Goal: Transaction & Acquisition: Purchase product/service

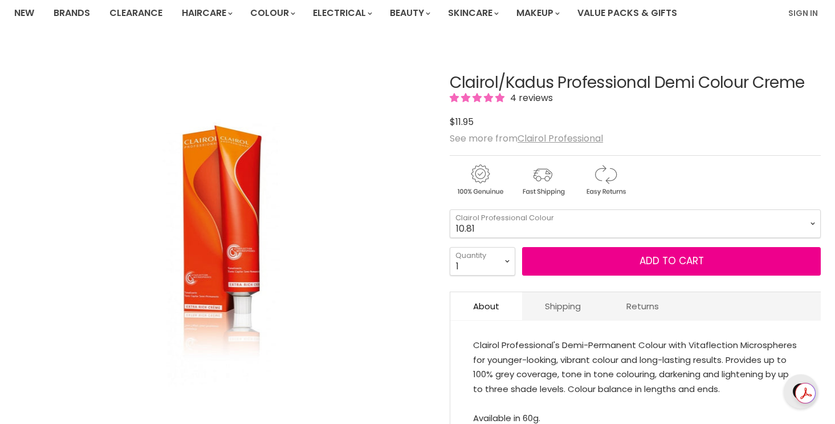
select select "5"
type input "5"
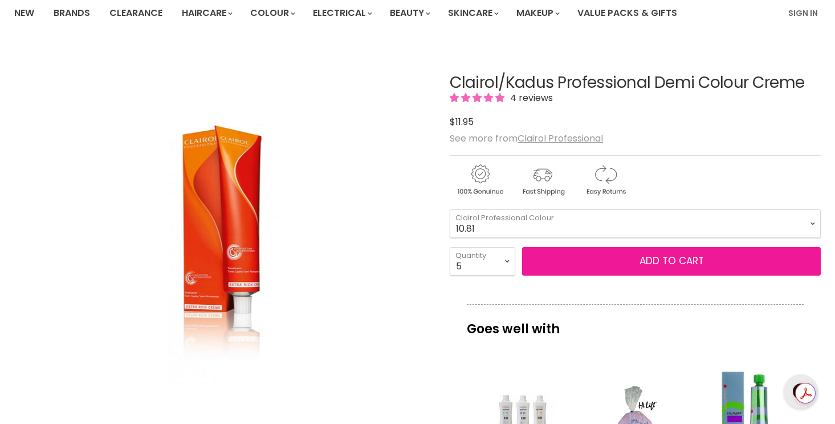
click at [639, 251] on button "Add to cart" at bounding box center [671, 261] width 299 height 29
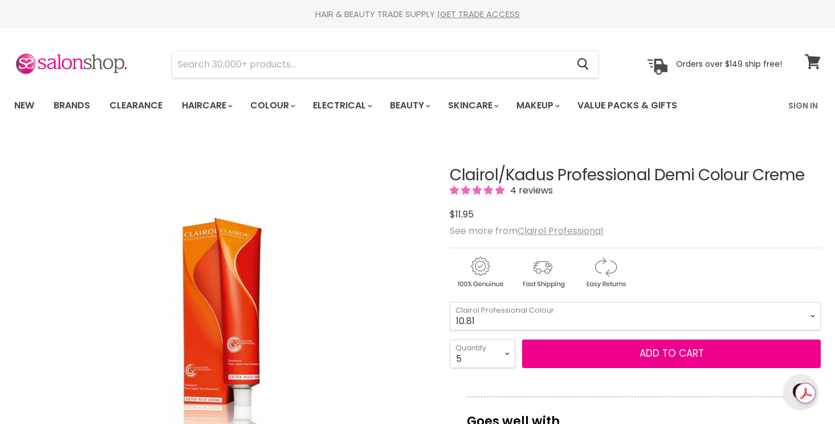
click at [816, 58] on span at bounding box center [820, 54] width 13 height 13
select select "5"
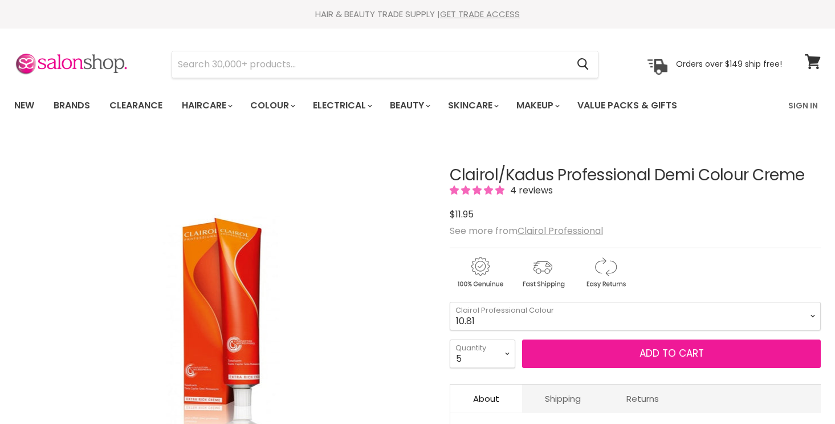
scroll to position [102, 0]
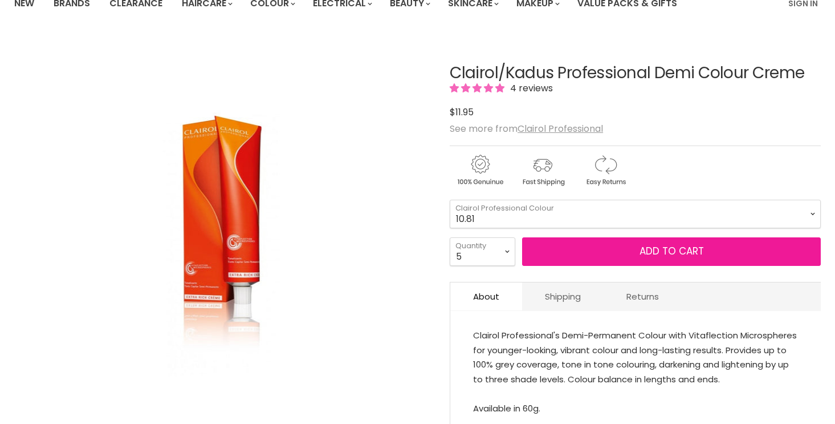
click at [652, 250] on span "Add to cart" at bounding box center [672, 251] width 64 height 14
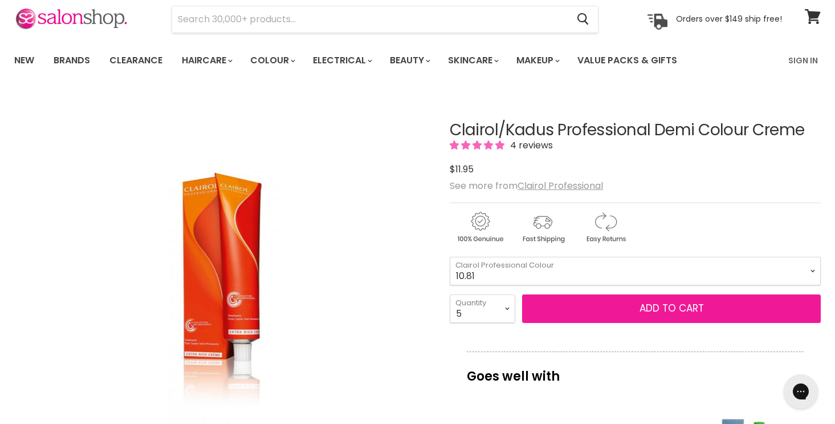
scroll to position [51, 0]
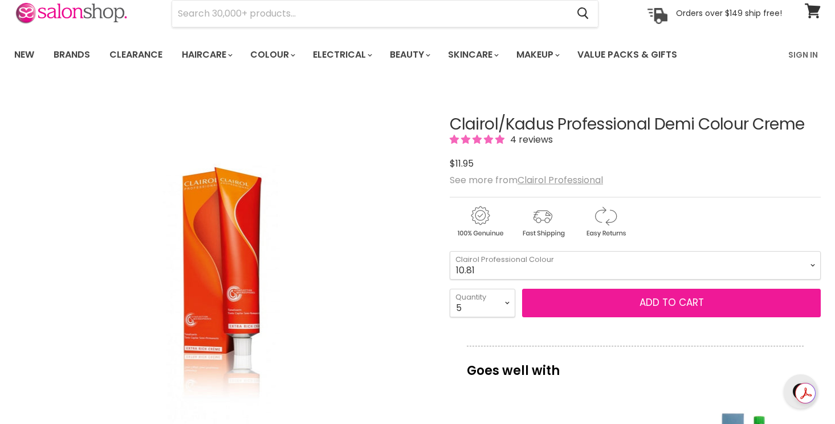
click at [651, 314] on button "Add to cart" at bounding box center [671, 302] width 299 height 29
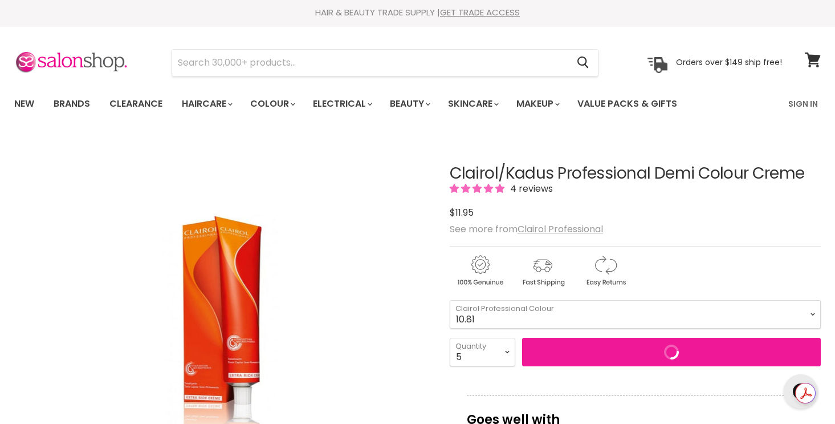
scroll to position [0, 0]
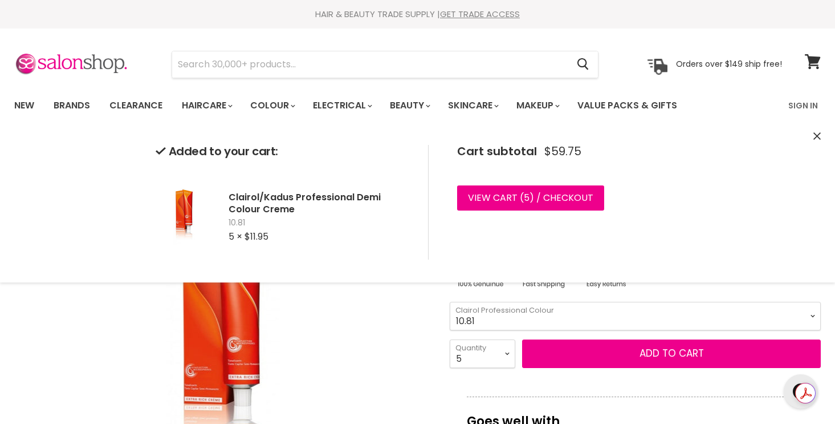
click at [542, 214] on div "Cart subtotal $59.75 View cart ( 5 ) / Checkout Checkout" at bounding box center [554, 202] width 252 height 115
click at [534, 193] on link "View cart ( 5 ) / Checkout" at bounding box center [530, 197] width 147 height 25
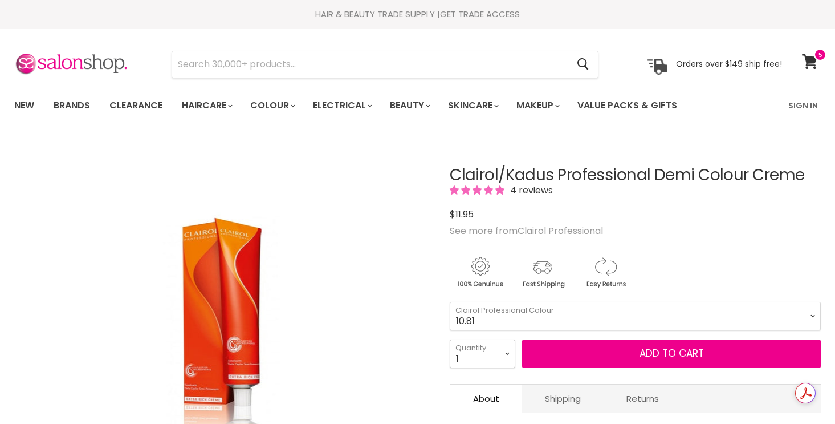
click at [499, 349] on select "1 2 3 4 5 6 7 8 9 10+" at bounding box center [483, 353] width 66 height 29
select select "5"
type input "5"
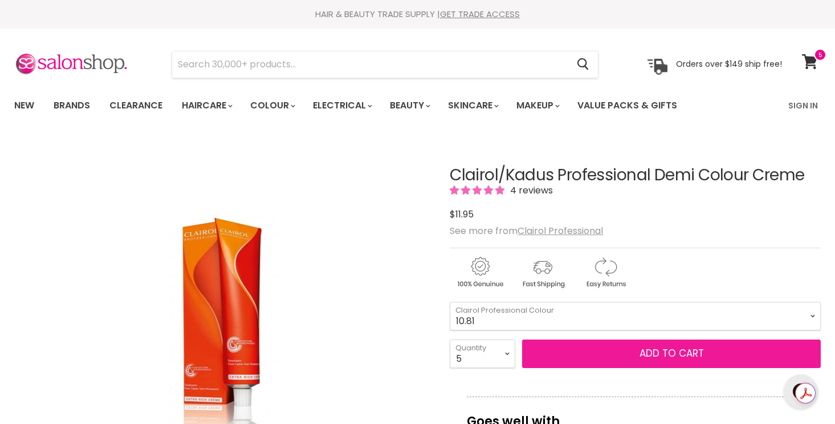
click at [599, 351] on button "Add to cart" at bounding box center [671, 353] width 299 height 29
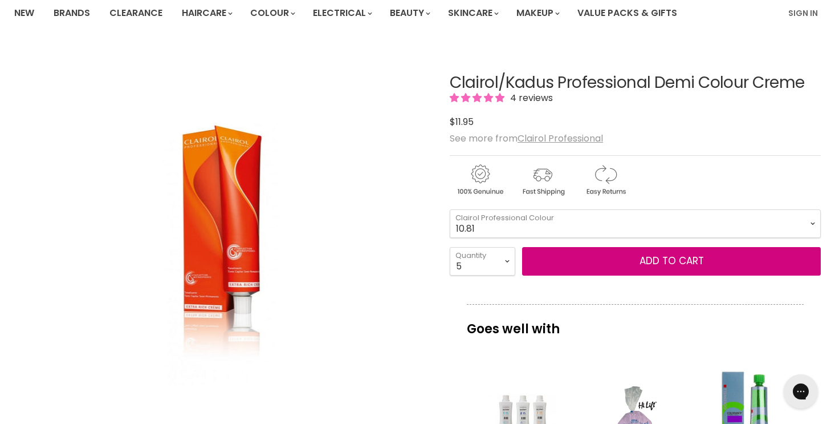
scroll to position [100, 0]
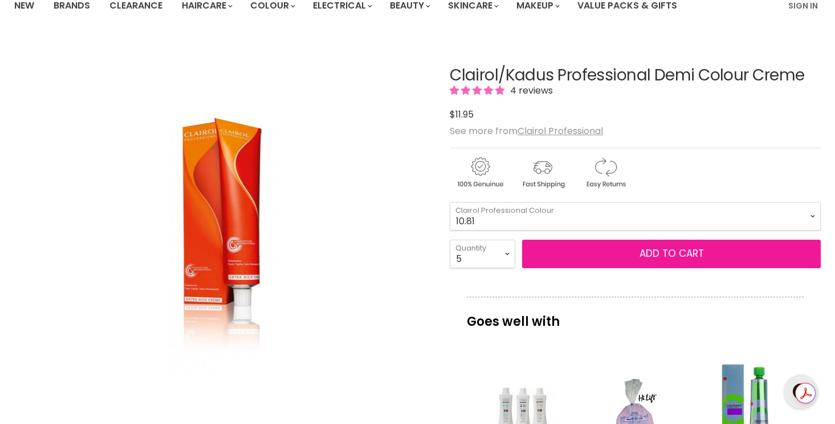
click at [669, 259] on span "Add to cart" at bounding box center [672, 253] width 64 height 14
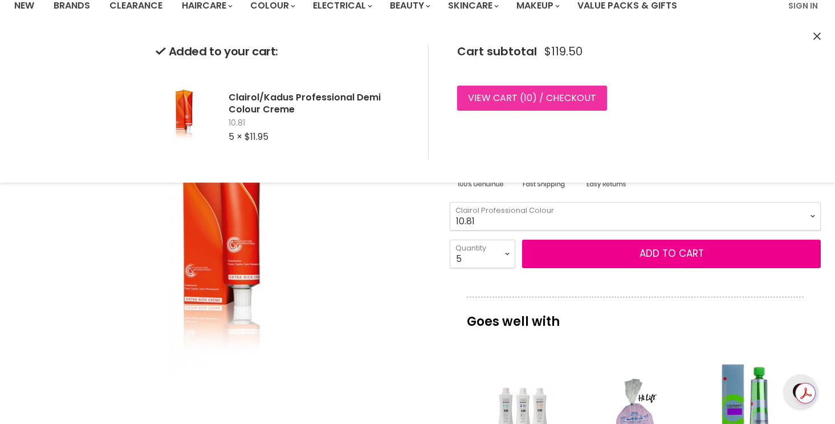
click at [532, 95] on link "View cart ( 10 ) / Checkout" at bounding box center [532, 98] width 150 height 25
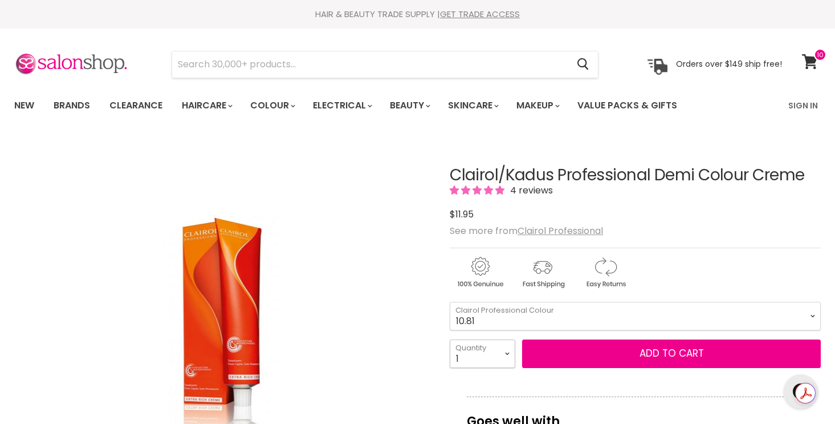
click at [492, 348] on select "1 2 3 4 5 6 7 8 9 10+" at bounding box center [483, 353] width 66 height 29
select select "10+"
type input "10"
click at [495, 344] on input "10" at bounding box center [483, 353] width 66 height 29
click at [495, 356] on input "10" at bounding box center [483, 353] width 66 height 29
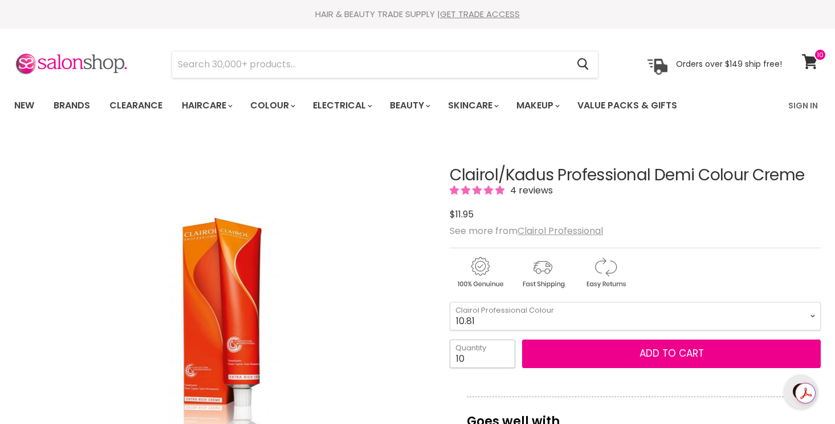
click at [495, 356] on input "10" at bounding box center [483, 353] width 66 height 29
type input "3"
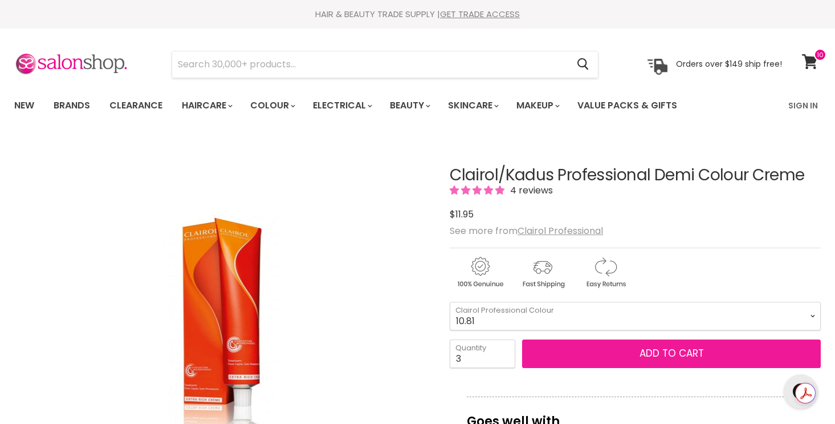
click at [633, 341] on button "Add to cart" at bounding box center [671, 353] width 299 height 29
click at [607, 348] on button "Add to cart" at bounding box center [671, 353] width 299 height 29
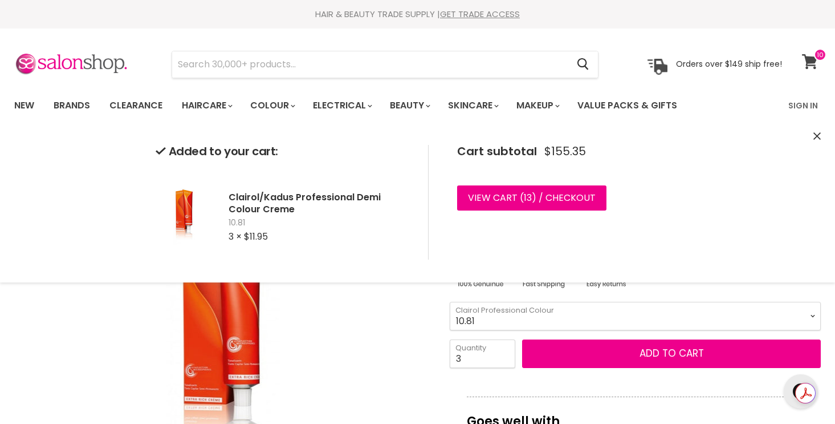
click at [810, 57] on icon at bounding box center [809, 61] width 15 height 15
